Goal: Task Accomplishment & Management: Use online tool/utility

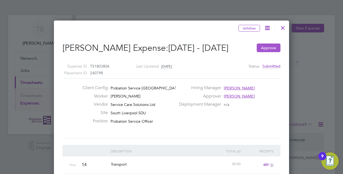
click at [265, 47] on button "Approve" at bounding box center [269, 47] width 24 height 9
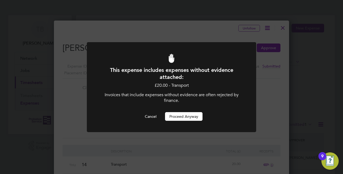
click at [182, 115] on button "Proceed Anyway" at bounding box center [183, 116] width 37 height 9
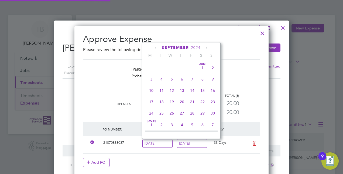
scroll to position [174, 0]
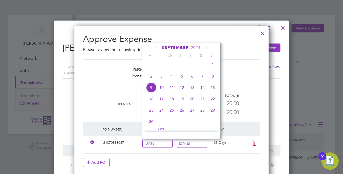
click at [262, 32] on div at bounding box center [263, 32] width 10 height 10
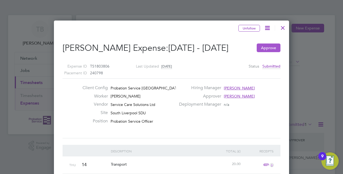
click at [263, 49] on button "Approve" at bounding box center [269, 47] width 24 height 9
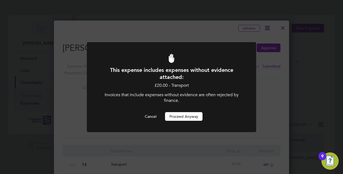
click at [177, 114] on button "Proceed Anyway" at bounding box center [183, 116] width 37 height 9
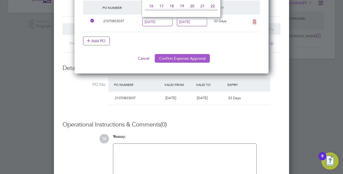
click at [182, 61] on button "Confirm Expense Approval" at bounding box center [182, 58] width 55 height 9
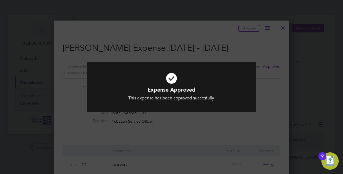
click at [280, 101] on div "Expense Approved This expense has been approved succesfully. Cancel Okay" at bounding box center [171, 87] width 343 height 174
